Goal: Task Accomplishment & Management: Manage account settings

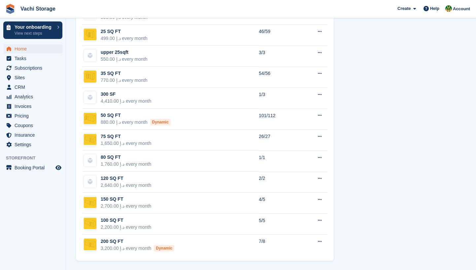
scroll to position [463, 0]
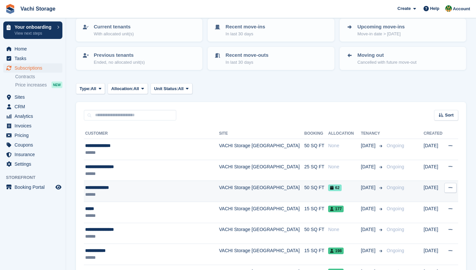
scroll to position [46, 0]
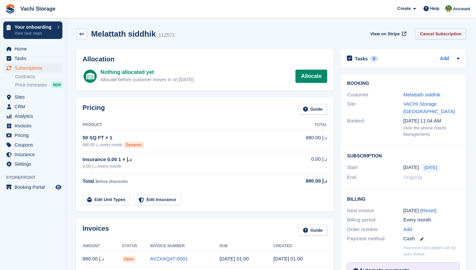
click at [454, 36] on link "Cancel Subscription" at bounding box center [440, 33] width 51 height 11
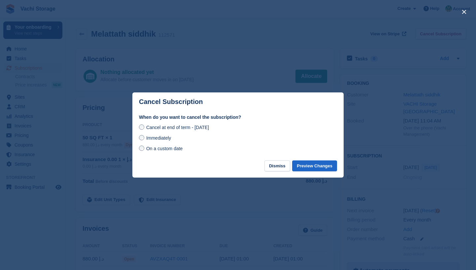
click at [188, 135] on div "Immediately" at bounding box center [238, 138] width 198 height 8
click at [188, 139] on div "Immediately" at bounding box center [238, 138] width 198 height 8
click at [164, 141] on span "Immediately" at bounding box center [158, 137] width 25 height 5
click at [307, 167] on button "Preview Changes" at bounding box center [314, 165] width 45 height 11
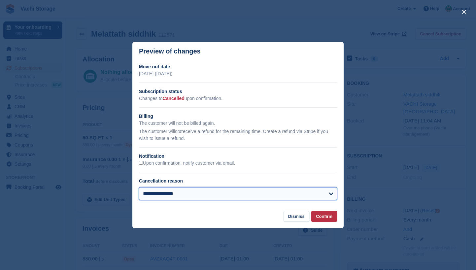
select select "**********"
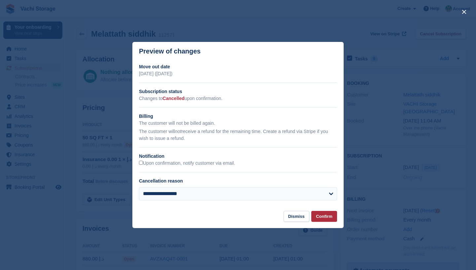
click at [328, 216] on button "Confirm" at bounding box center [324, 216] width 26 height 11
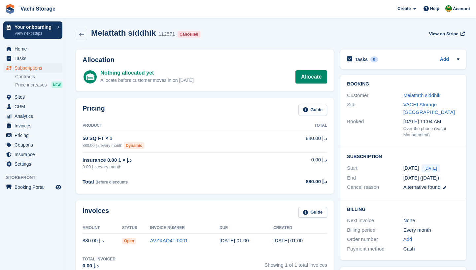
click at [50, 68] on span "Subscriptions" at bounding box center [35, 67] width 40 height 9
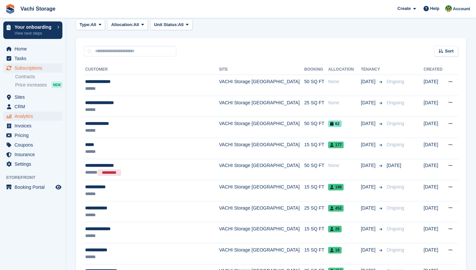
scroll to position [110, 0]
